Goal: Information Seeking & Learning: Learn about a topic

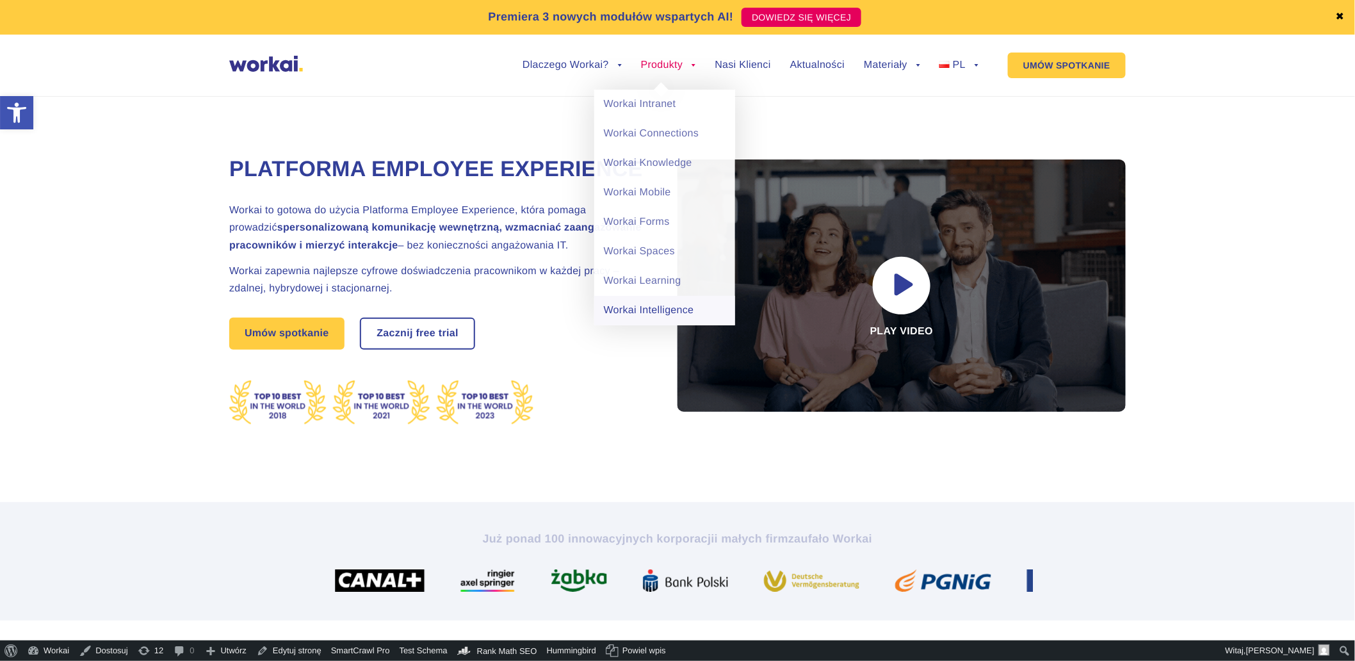
click at [631, 312] on link "Workai Intelligence" at bounding box center [664, 310] width 141 height 29
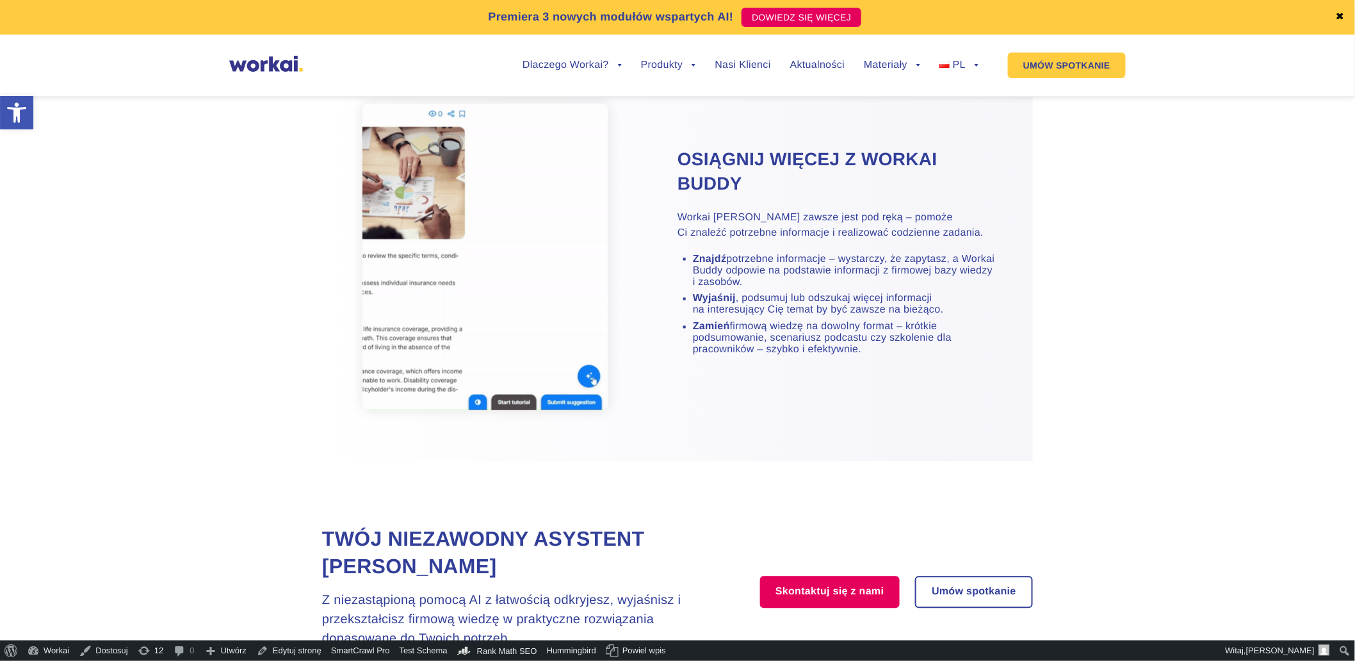
scroll to position [701, 0]
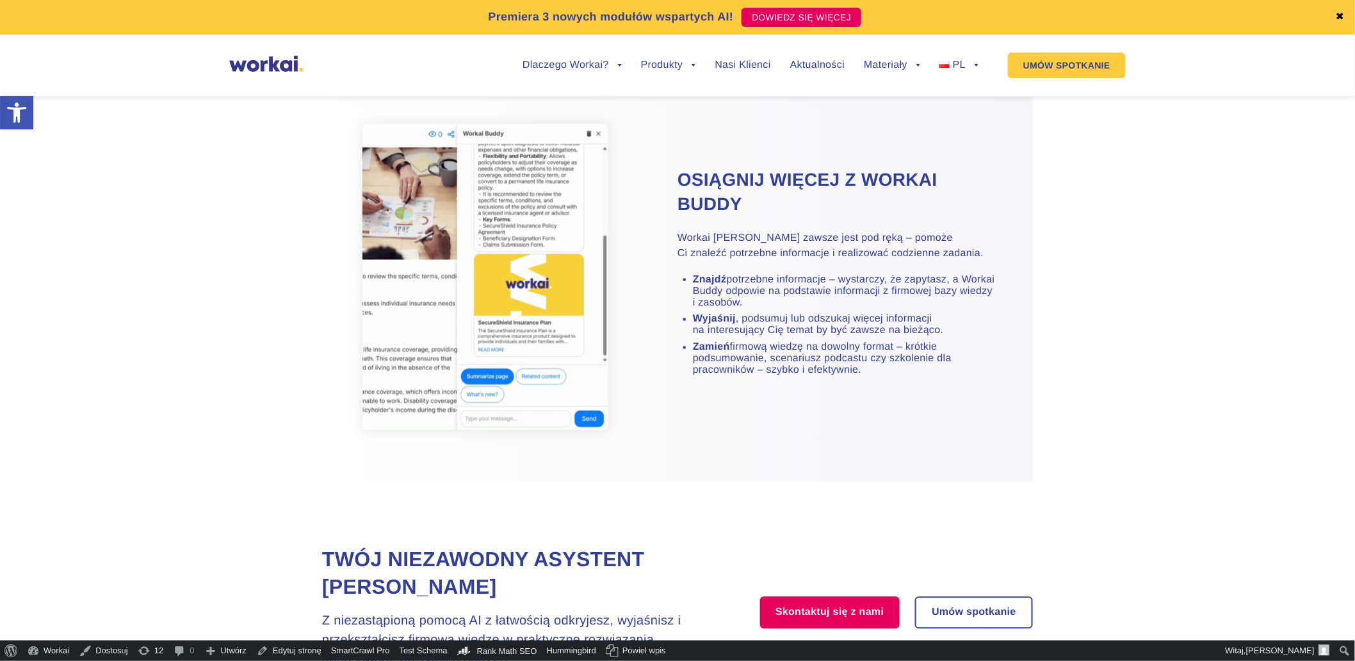
drag, startPoint x: 917, startPoint y: 406, endPoint x: 670, endPoint y: 157, distance: 350.4
click at [670, 157] on div "Osiągnij więcej z Workai Buddy Workai [PERSON_NAME] zawsze jest pod ręką – pomo…" at bounding box center [677, 277] width 711 height 410
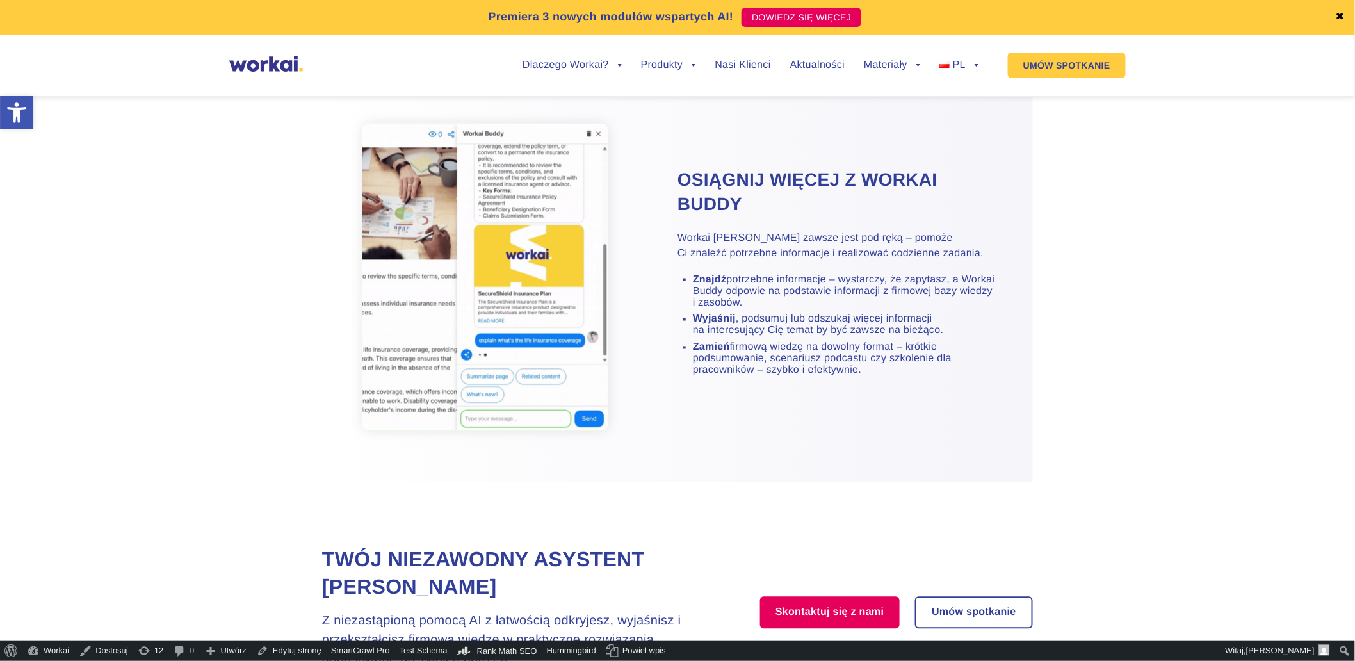
copy div "Osiągnij więcej z Workai Buddy Workai [PERSON_NAME] zawsze jest pod ręką – pomo…"
